Goal: Information Seeking & Learning: Find contact information

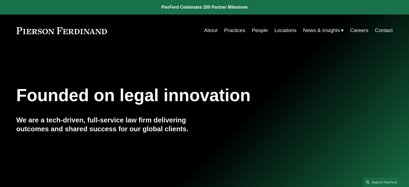
click at [385, 29] on link "Contact" at bounding box center [384, 30] width 18 height 10
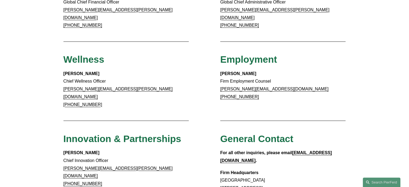
scroll to position [403, 0]
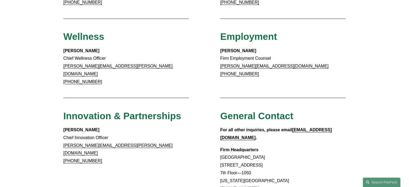
drag, startPoint x: 222, startPoint y: 127, endPoint x: 263, endPoint y: 163, distance: 55.1
click at [263, 163] on p "Firm Headquarters [GEOGRAPHIC_DATA] [STREET_ADDRESS][US_STATE] [PHONE_NUMBER] […" at bounding box center [283, 173] width 126 height 54
click at [292, 154] on p "Firm Headquarters [GEOGRAPHIC_DATA] [STREET_ADDRESS][US_STATE] [PHONE_NUMBER] […" at bounding box center [283, 173] width 126 height 54
drag, startPoint x: 219, startPoint y: 130, endPoint x: 258, endPoint y: 160, distance: 49.1
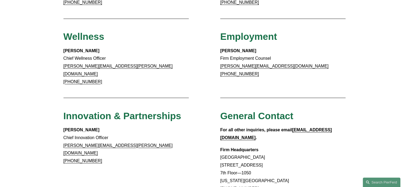
click at [260, 146] on p "Firm Headquarters [GEOGRAPHIC_DATA] [STREET_ADDRESS][US_STATE] [PHONE_NUMBER] […" at bounding box center [283, 173] width 126 height 54
drag, startPoint x: 219, startPoint y: 136, endPoint x: 260, endPoint y: 143, distance: 41.2
copy p "[STREET_ADDRESS] Floor—1050"
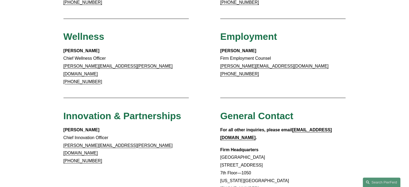
drag, startPoint x: 375, startPoint y: 43, endPoint x: 364, endPoint y: 39, distance: 11.7
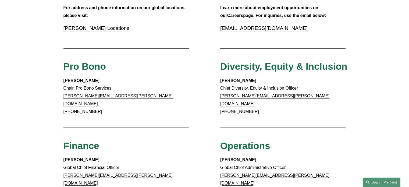
scroll to position [215, 0]
